Goal: Task Accomplishment & Management: Complete application form

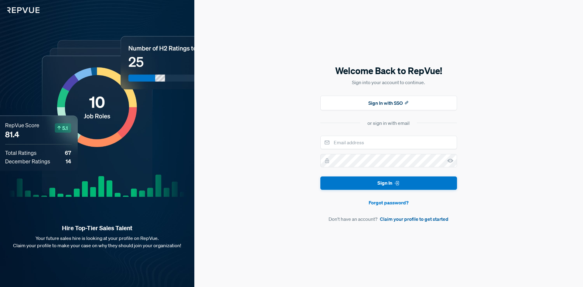
click at [389, 219] on link "Claim your profile to get started" at bounding box center [414, 218] width 69 height 7
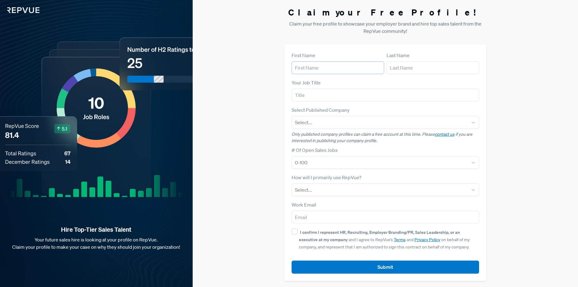
click at [339, 69] on input "text" at bounding box center [338, 67] width 93 height 13
type input "[PERSON_NAME]"
click at [391, 69] on input "text" at bounding box center [433, 67] width 93 height 13
type input "[PERSON_NAME]"
click at [294, 232] on input "I confirm I represent HR, Recruiting, Employer Branding/PR, Sales Leadership, o…" at bounding box center [295, 231] width 6 height 6
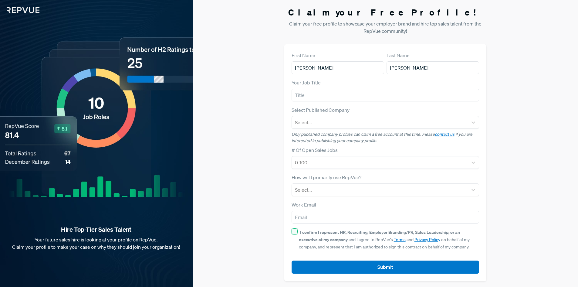
checkbox input "true"
click at [315, 264] on button "Submit" at bounding box center [386, 266] width 188 height 13
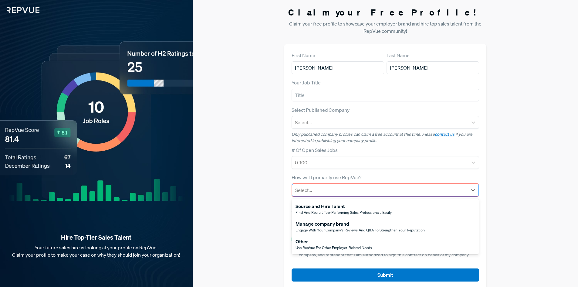
click at [319, 195] on div "Select..." at bounding box center [380, 190] width 176 height 11
click at [309, 246] on span "Use RepVue for other employer-related needs" at bounding box center [334, 247] width 76 height 5
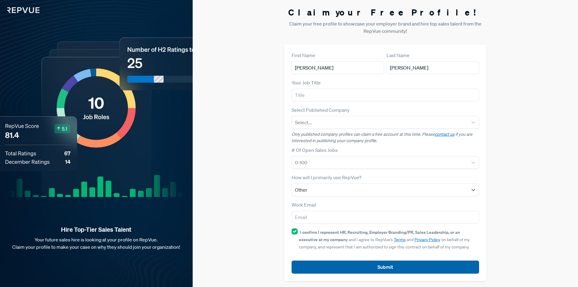
click at [319, 263] on button "Submit" at bounding box center [386, 266] width 188 height 13
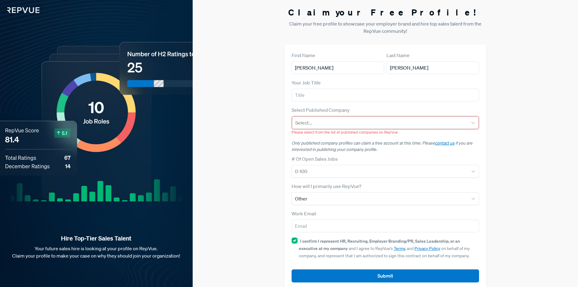
click at [322, 128] on div "Select..." at bounding box center [385, 122] width 187 height 13
click at [360, 129] on p "Please select from the list of published companies on RepVue" at bounding box center [386, 132] width 188 height 6
click at [360, 123] on div at bounding box center [380, 122] width 170 height 8
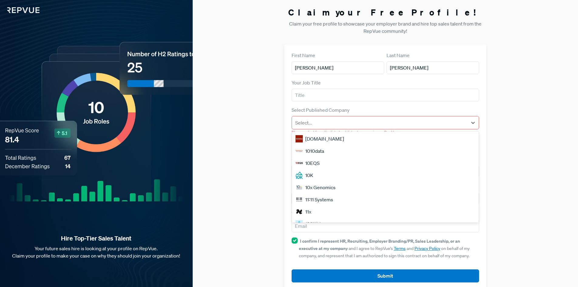
click at [323, 176] on div "10K" at bounding box center [385, 175] width 187 height 12
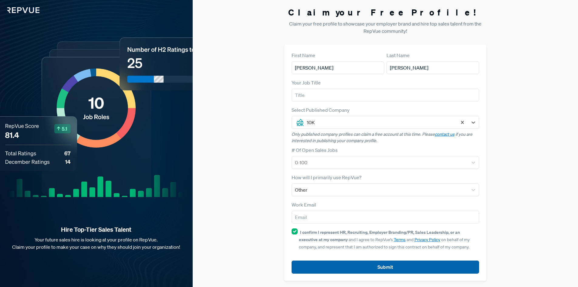
click at [376, 264] on button "Submit" at bounding box center [386, 266] width 188 height 13
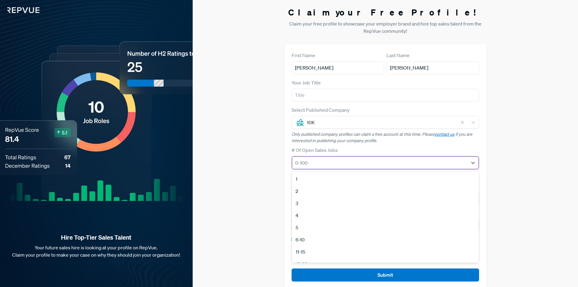
click at [339, 167] on div "0-100" at bounding box center [380, 162] width 176 height 11
click at [311, 183] on div "1" at bounding box center [385, 179] width 187 height 12
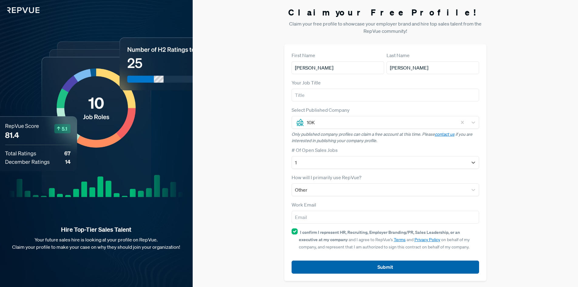
click at [349, 263] on button "Submit" at bounding box center [386, 266] width 188 height 13
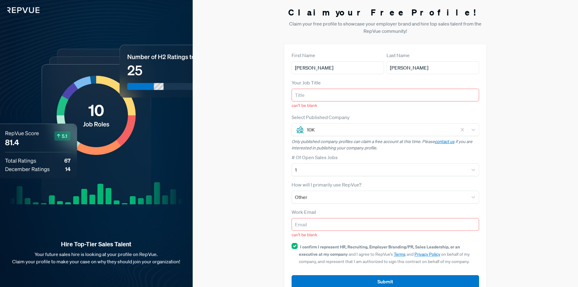
click at [321, 97] on input "text" at bounding box center [386, 95] width 188 height 13
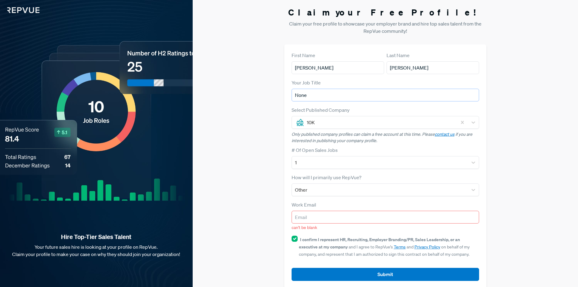
type input "None"
click at [328, 222] on input "email" at bounding box center [386, 217] width 188 height 13
type input "[EMAIL_ADDRESS][DOMAIN_NAME]"
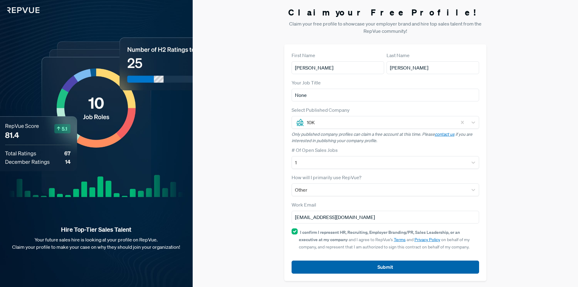
click at [341, 265] on button "Submit" at bounding box center [386, 266] width 188 height 13
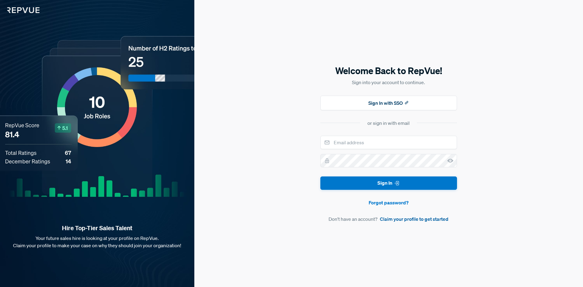
click at [398, 219] on link "Claim your profile to get started" at bounding box center [414, 218] width 69 height 7
click at [362, 101] on button "Sign In with SSO" at bounding box center [388, 103] width 137 height 15
